Goal: Find specific page/section: Find specific page/section

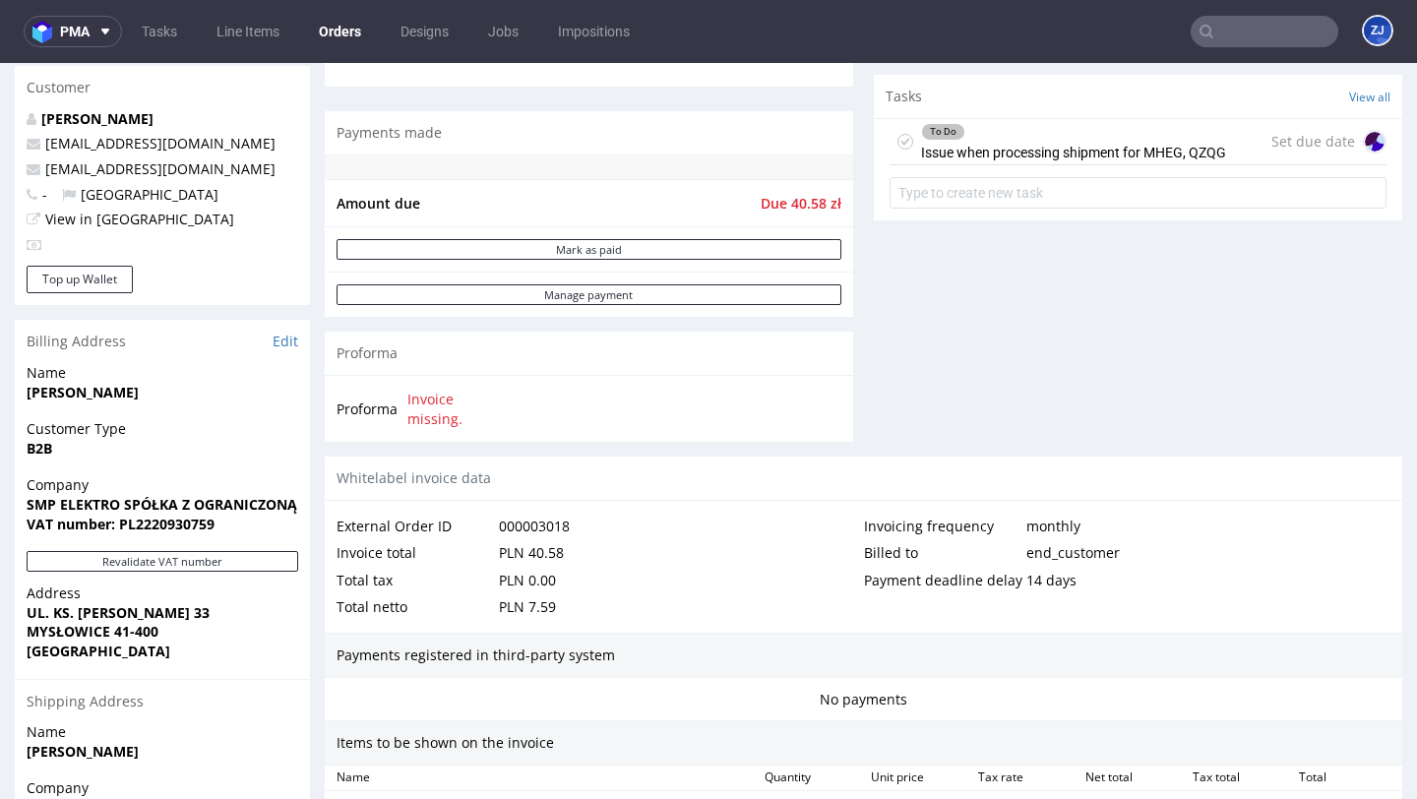
scroll to position [670, 0]
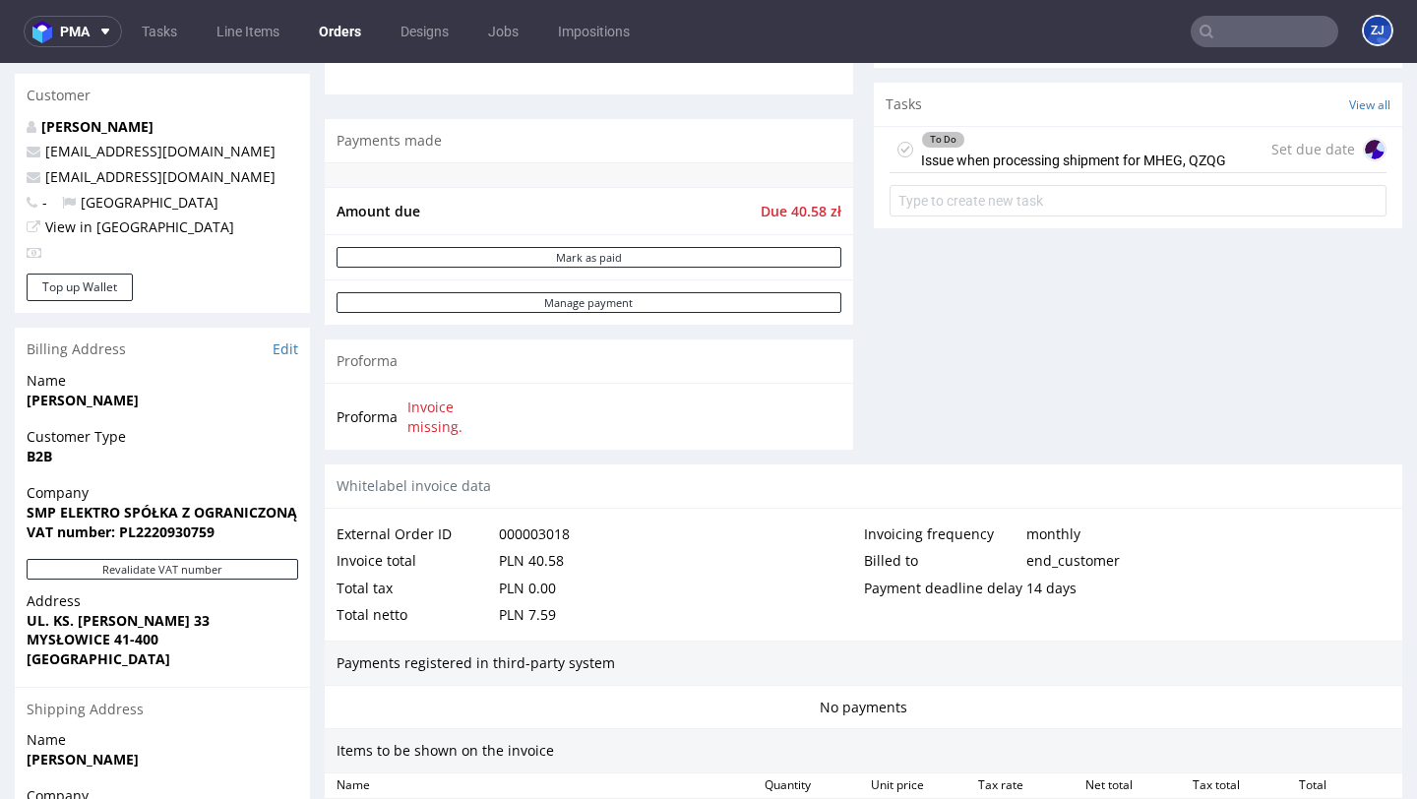
click at [1105, 172] on div "To Do Issue when processing shipment for MHEG, QZQG" at bounding box center [1073, 149] width 305 height 45
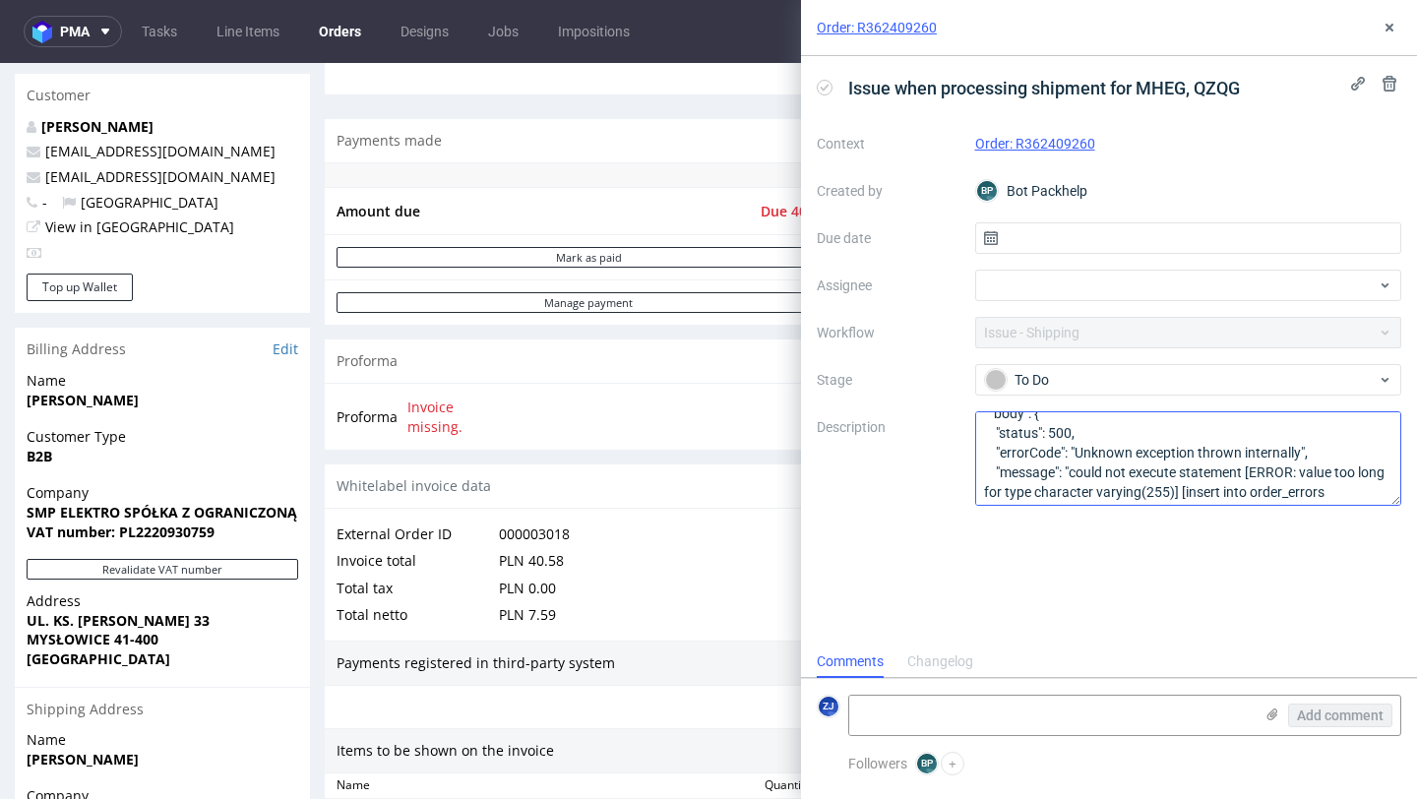
scroll to position [57, 0]
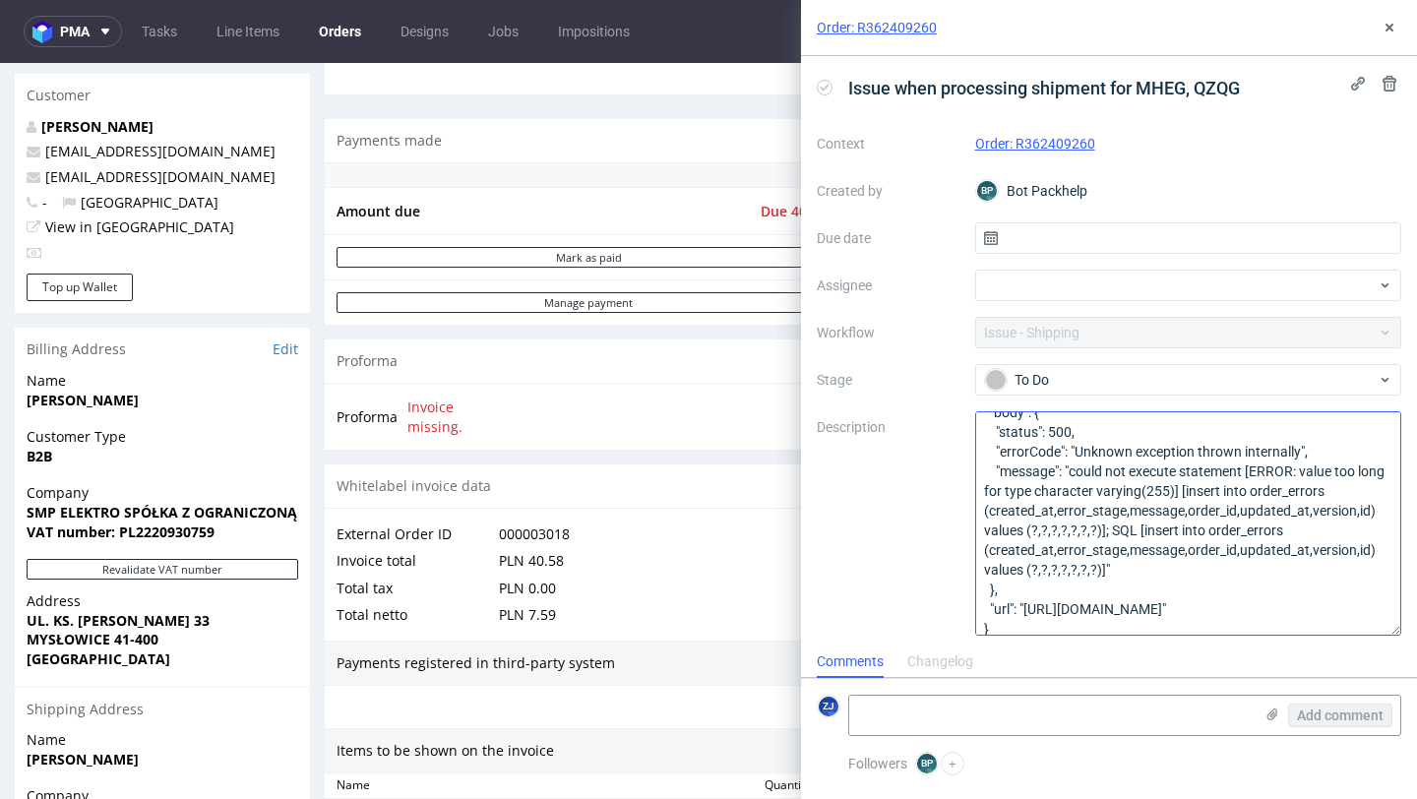
drag, startPoint x: 1398, startPoint y: 502, endPoint x: 1388, endPoint y: 631, distance: 129.3
click at [1388, 632] on textarea "{ "status": 500, "body": { "status": 500, "errorCode": "Unknown exception throw…" at bounding box center [1188, 523] width 427 height 224
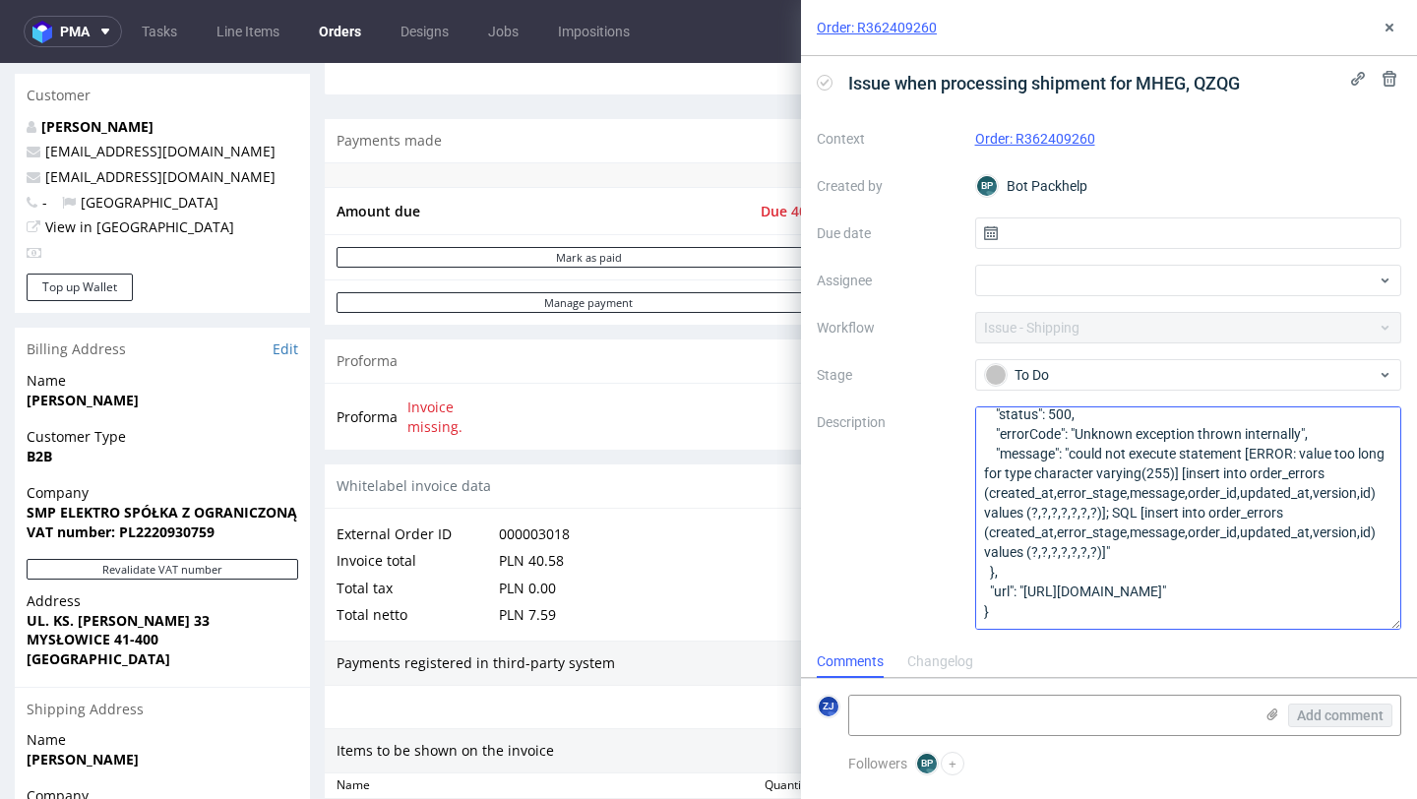
scroll to position [90, 0]
click at [1396, 33] on icon at bounding box center [1390, 28] width 16 height 16
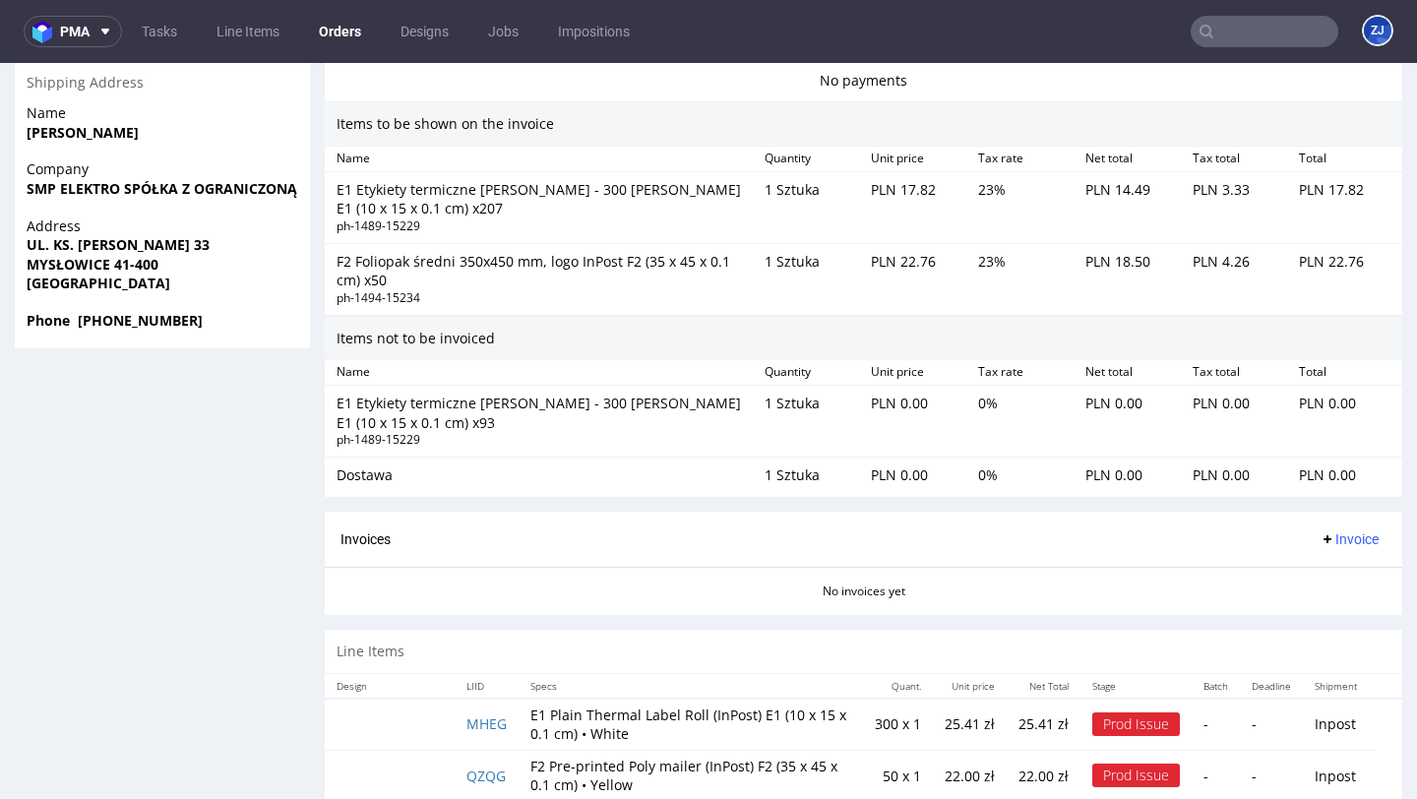
scroll to position [1278, 0]
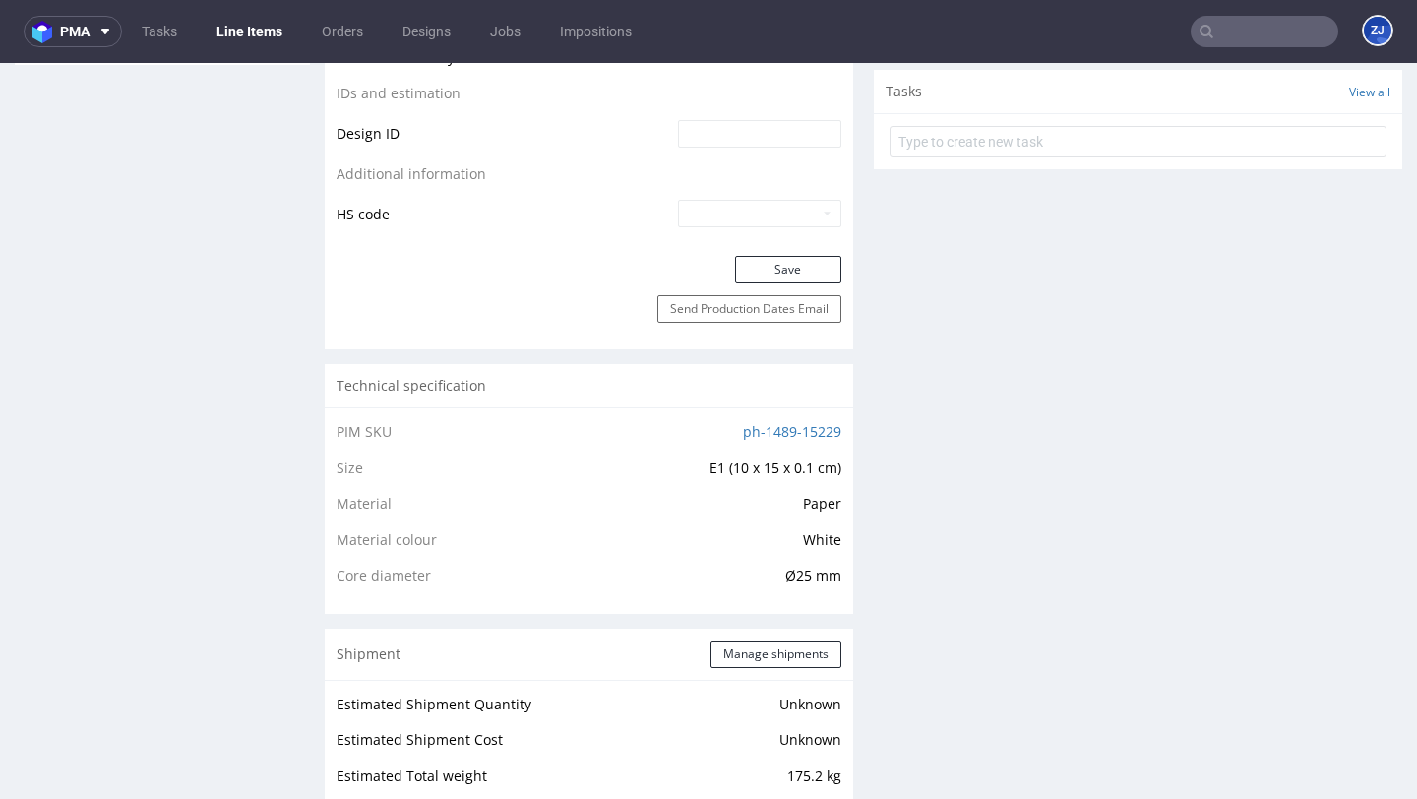
scroll to position [1281, 0]
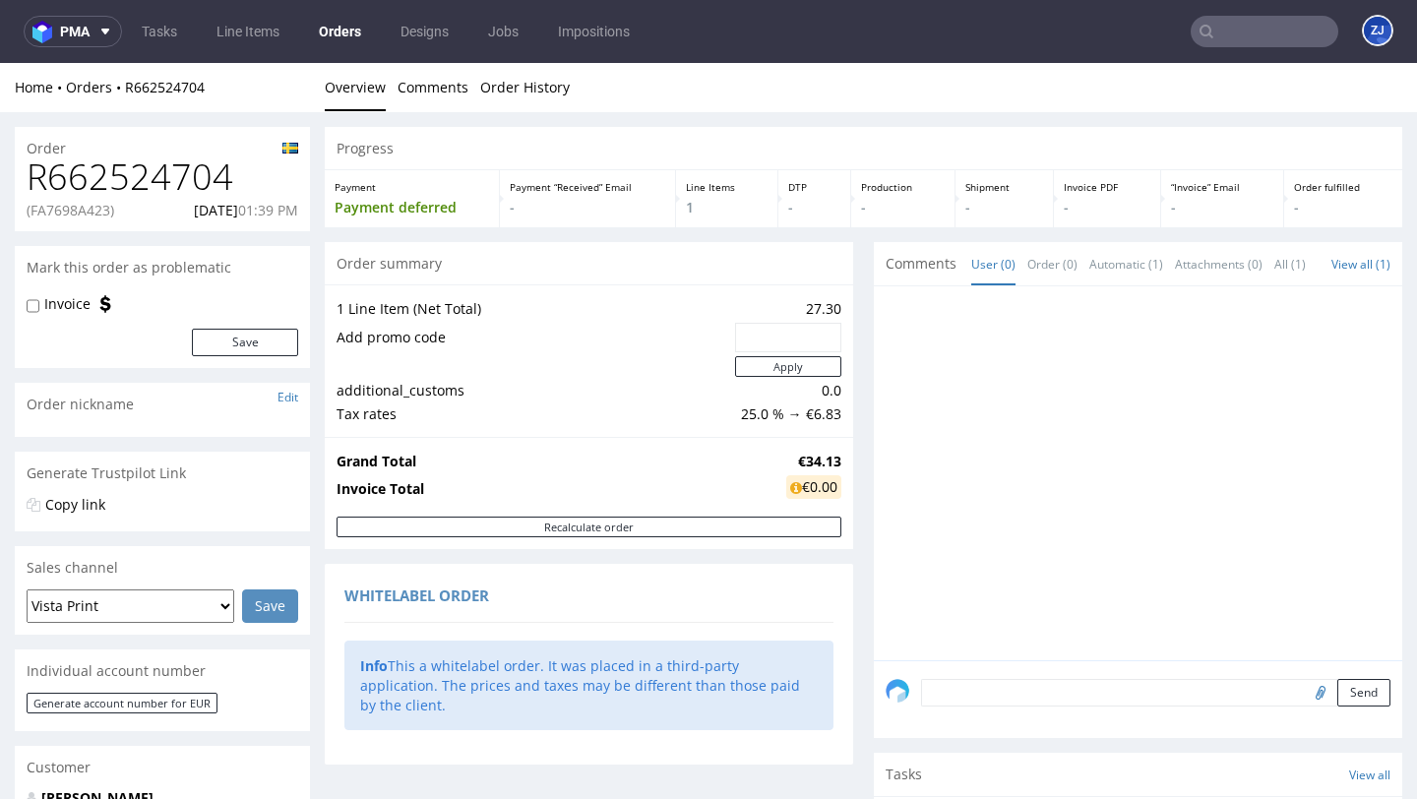
scroll to position [513, 0]
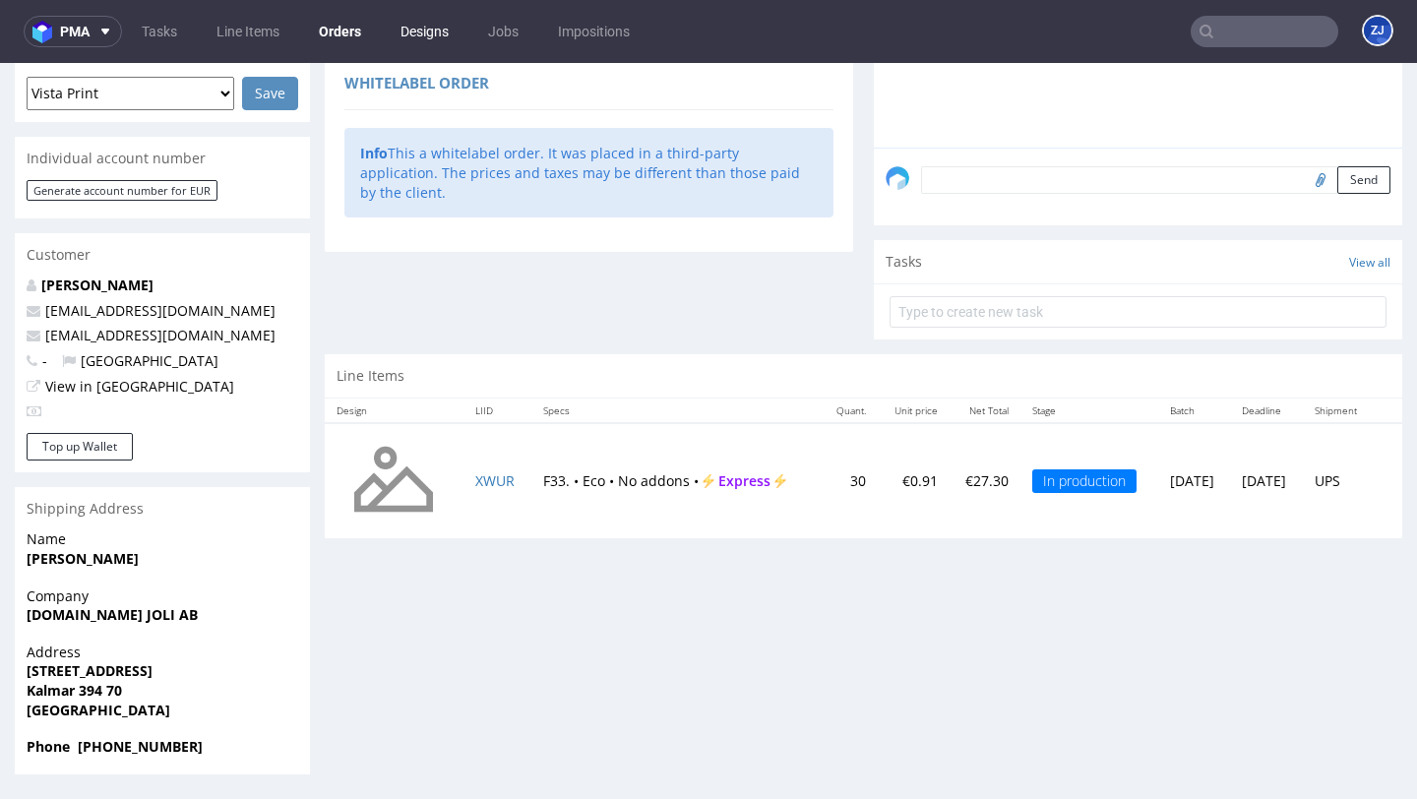
click at [409, 29] on link "Designs" at bounding box center [425, 31] width 72 height 31
